Goal: Transaction & Acquisition: Purchase product/service

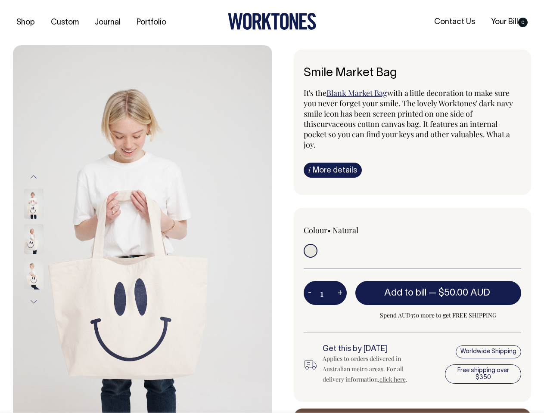
click at [142, 229] on img at bounding box center [142, 239] width 259 height 388
click at [45, 239] on div at bounding box center [45, 239] width 43 height 35
click at [34, 176] on button "Previous" at bounding box center [33, 176] width 13 height 19
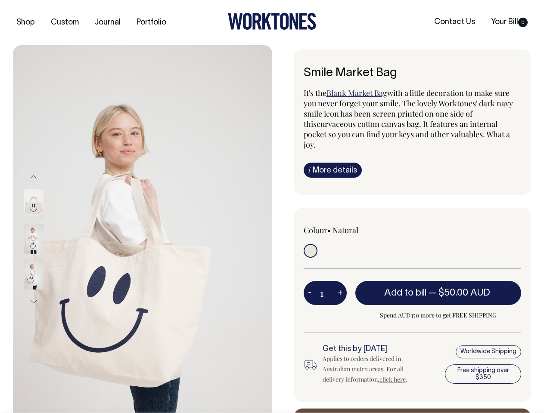
click at [45, 257] on div at bounding box center [45, 274] width 43 height 35
click at [34, 302] on button "Next" at bounding box center [33, 301] width 13 height 19
click at [309, 284] on button "-" at bounding box center [309, 292] width 12 height 17
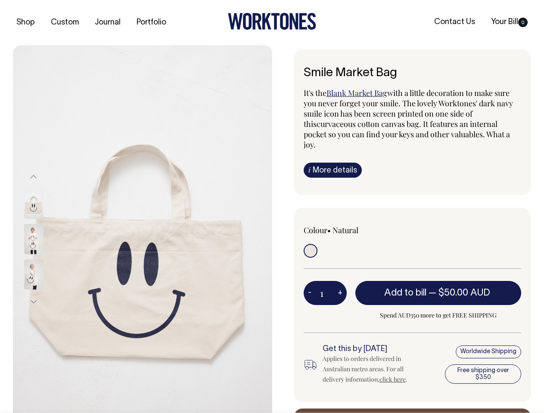
click at [340, 284] on button "+" at bounding box center [339, 292] width 13 height 17
type input "2"
click at [438, 289] on span "— $50.00 AUD" at bounding box center [460, 293] width 64 height 9
